Goal: Find contact information: Obtain details needed to contact an individual or organization

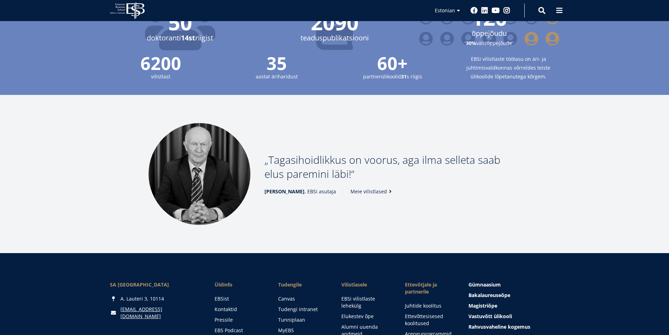
scroll to position [954, 0]
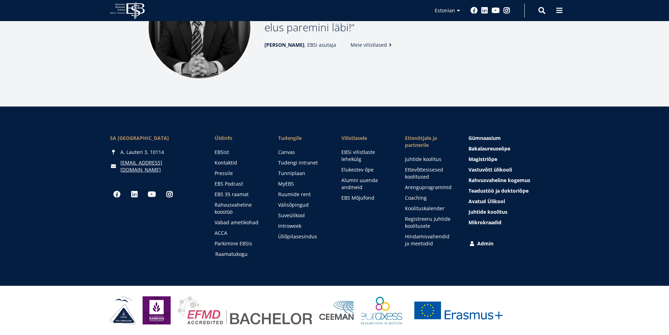
click at [244, 252] on link "Raamatukogu" at bounding box center [239, 253] width 49 height 7
click at [229, 163] on link "Kontaktid" at bounding box center [239, 162] width 49 height 7
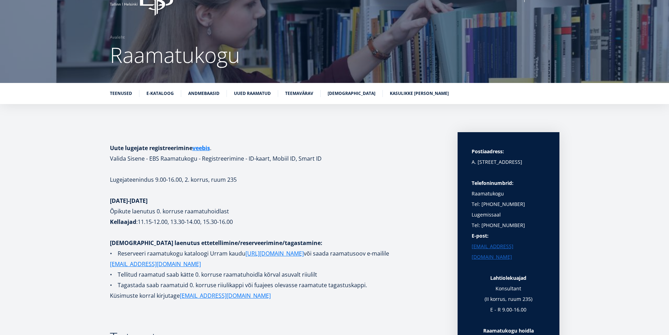
scroll to position [70, 0]
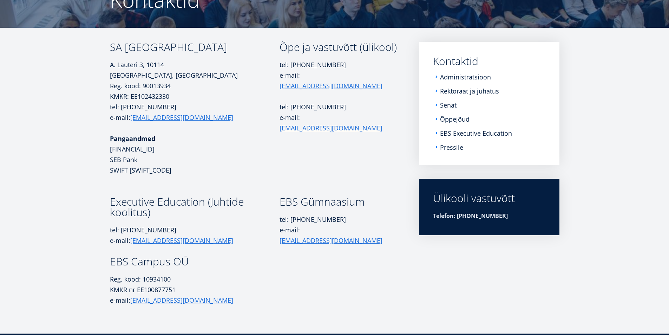
scroll to position [84, 0]
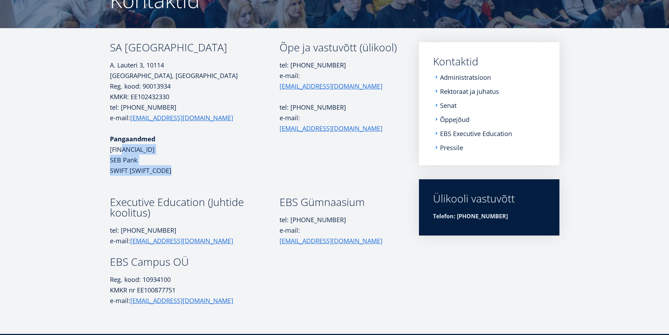
drag, startPoint x: 110, startPoint y: 149, endPoint x: 166, endPoint y: 169, distance: 60.1
click at [166, 169] on p "Pangaandmed EE431010220267429223 SEB Pank SWIFT EEUHEE2X" at bounding box center [195, 154] width 170 height 42
copy p "EE431010220267429223 SEB Pank SWIFT EEUHEE2X"
click at [136, 55] on td "SA Estonian Business School A. Lauteri 3, 10114 Tallinn, Eesti Reg. kood: 90013…" at bounding box center [195, 119] width 170 height 154
drag, startPoint x: 111, startPoint y: 47, endPoint x: 244, endPoint y: 52, distance: 133.1
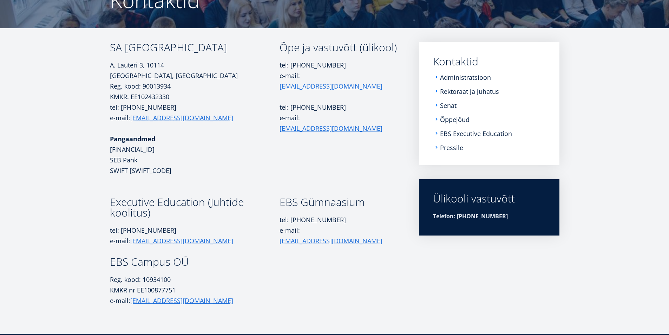
click at [244, 52] on h3 "SA [GEOGRAPHIC_DATA]" at bounding box center [195, 47] width 170 height 11
copy h3 "SA [GEOGRAPHIC_DATA]"
click at [166, 110] on p "tel: +372 665 1300 e-mail: ebs@ebs.ee" at bounding box center [195, 112] width 170 height 21
drag, startPoint x: 111, startPoint y: 150, endPoint x: 137, endPoint y: 159, distance: 28.0
click at [137, 159] on p "Pangaandmed EE431010220267429223 SEB Pank SWIFT EEUHEE2X" at bounding box center [195, 154] width 170 height 42
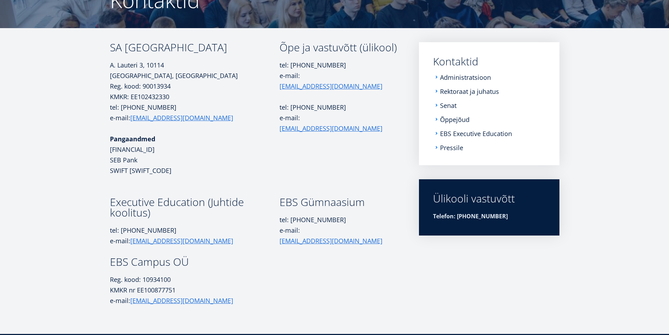
copy p "EE431010220267429223 SEB Pank"
click at [123, 179] on p at bounding box center [195, 181] width 170 height 11
click at [110, 169] on p "Pangaandmed EE431010220267429223 SEB Pank SWIFT EEUHEE2X" at bounding box center [195, 154] width 170 height 42
click at [112, 171] on p "Pangaandmed EE431010220267429223 SEB Pank SWIFT EEUHEE2X" at bounding box center [195, 154] width 170 height 42
drag, startPoint x: 110, startPoint y: 170, endPoint x: 160, endPoint y: 170, distance: 50.6
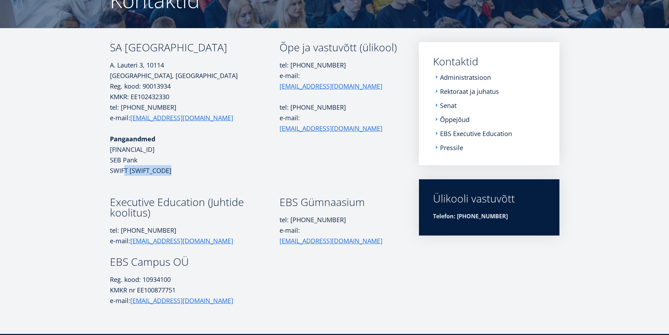
click at [160, 170] on p "Pangaandmed EE431010220267429223 SEB Pank SWIFT EEUHEE2X" at bounding box center [195, 154] width 170 height 42
copy p "SWIFT EEUHEE2X"
click at [176, 172] on p "Pangaandmed EE431010220267429223 SEB Pank SWIFT EEUHEE2X" at bounding box center [195, 154] width 170 height 42
